Goal: Information Seeking & Learning: Learn about a topic

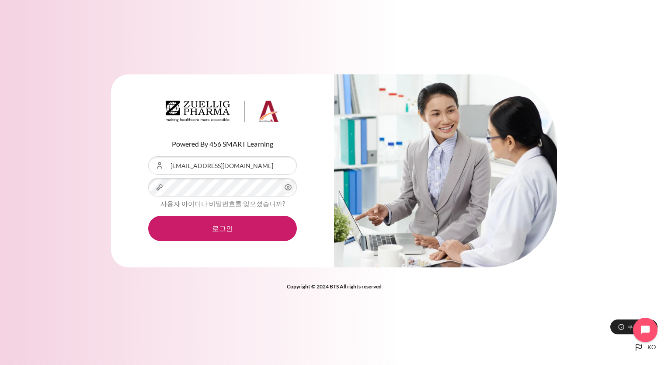
click at [420, 339] on div "Powered By 456 SMART Learning 사용자 아이디 jhyun01@zuelligpharma.com 비밀번호 사용자 아이디나 비…" at bounding box center [334, 182] width 668 height 365
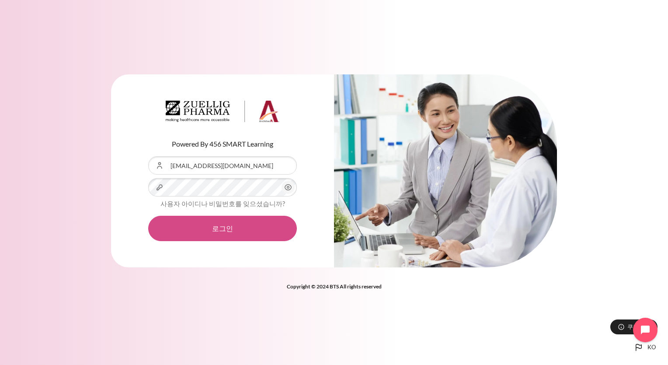
click at [223, 230] on button "로그인" at bounding box center [222, 228] width 149 height 25
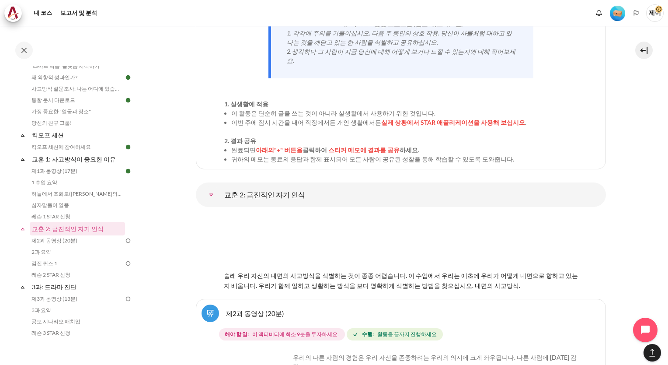
scroll to position [1882, 0]
click at [67, 230] on link "교훈 2: 급진적인 자기 인식" at bounding box center [78, 229] width 94 height 12
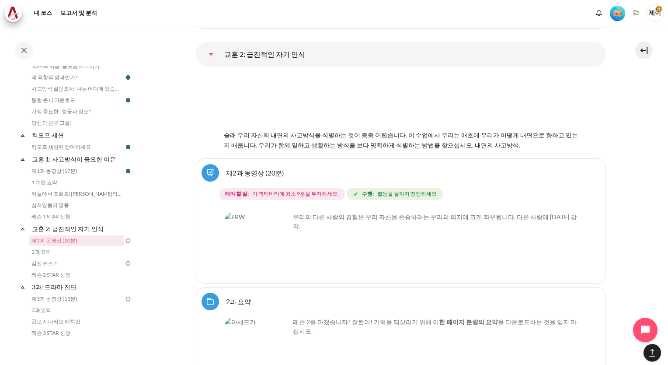
scroll to position [2041, 0]
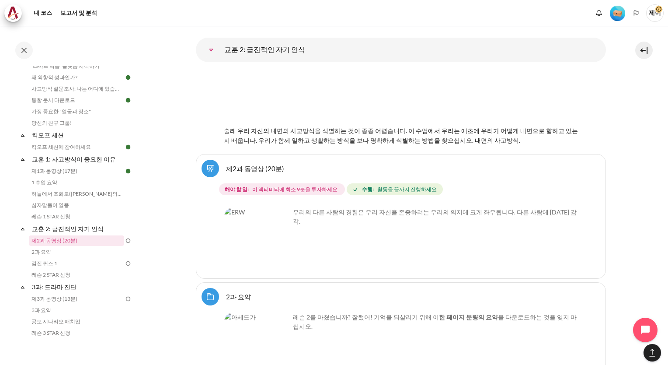
click at [278, 225] on img "Content" at bounding box center [257, 240] width 66 height 66
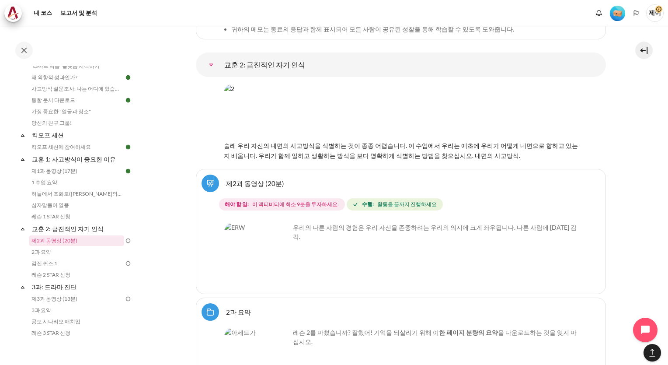
click at [251, 223] on img "Content" at bounding box center [257, 256] width 66 height 66
click at [305, 200] on span "이 액티비티에 최소 9분을 투자하세요." at bounding box center [295, 204] width 87 height 8
click at [68, 242] on link "제2과 동영상 (20분)" at bounding box center [76, 240] width 95 height 10
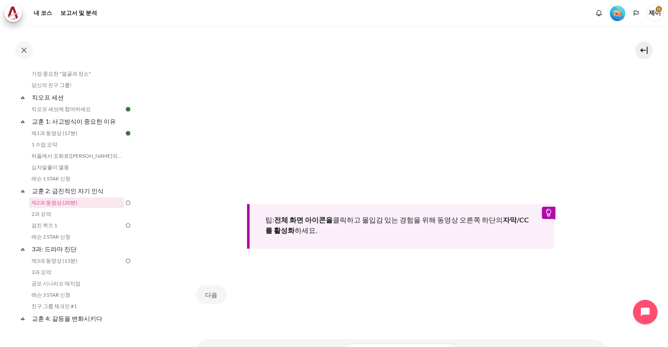
scroll to position [233, 0]
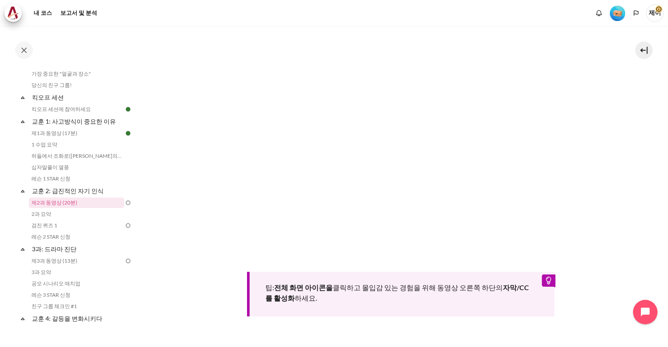
drag, startPoint x: 600, startPoint y: 223, endPoint x: 613, endPoint y: 251, distance: 30.5
click at [613, 251] on section "내 코스 한국 B2 교훈 2: 급진적인 자기 인식 제2과 동영상 (20분) 제2과 동영상 (20분) 완료 요건" at bounding box center [401, 111] width 522 height 639
click at [653, 11] on span "제이" at bounding box center [654, 12] width 17 height 17
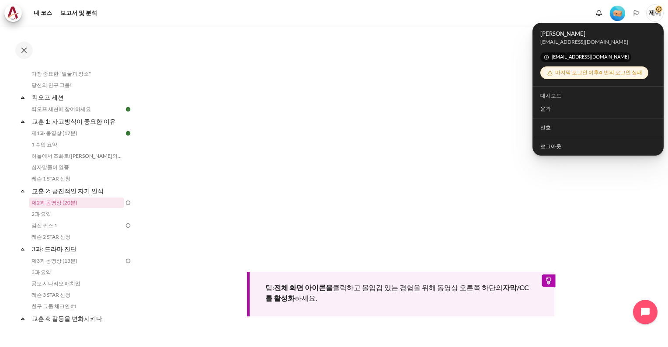
click at [653, 11] on span "제이" at bounding box center [654, 12] width 17 height 17
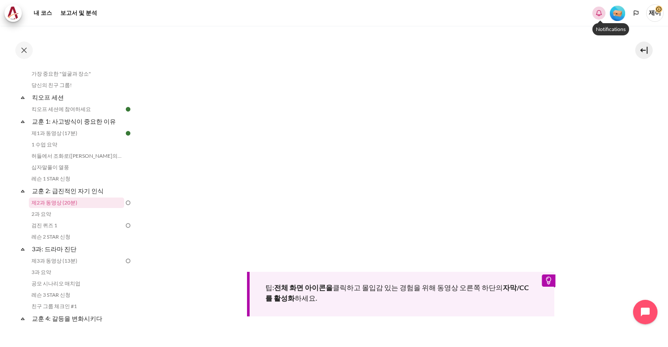
click at [602, 14] on icon "새 알림이 없는 알림 창 표시" at bounding box center [599, 13] width 9 height 9
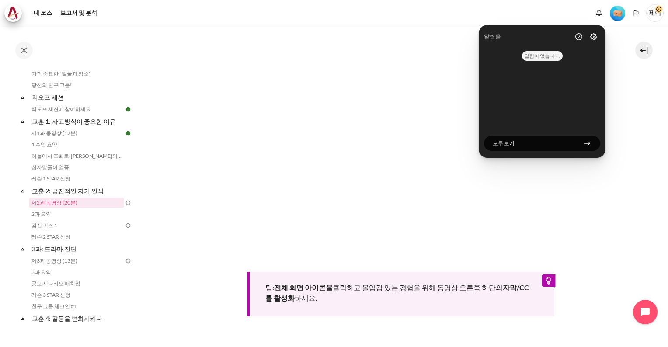
click at [632, 95] on section "내 코스 한국 B2 교훈 2: 급진적인 자기 인식 제2과 동영상 (20분) 제2과 동영상 (20분) 완료 요건" at bounding box center [401, 111] width 522 height 639
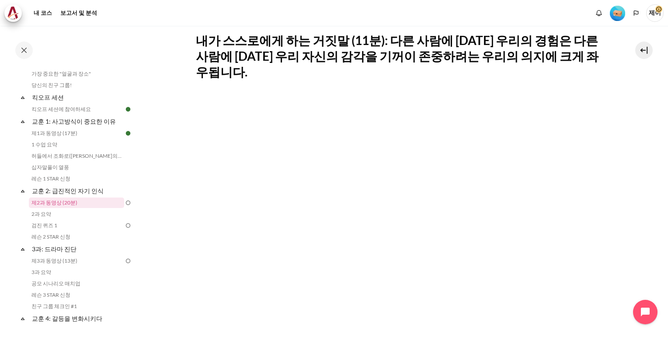
scroll to position [146, 0]
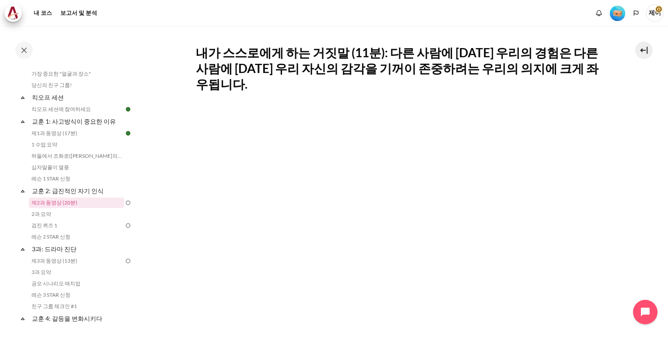
click at [624, 217] on section "내 코스 한국 B2 교훈 2: 급진적인 자기 인식 제2과 동영상 (20분) 제2과 동영상 (20분) 완료 요건" at bounding box center [401, 199] width 522 height 639
